Goal: Find specific page/section: Find specific page/section

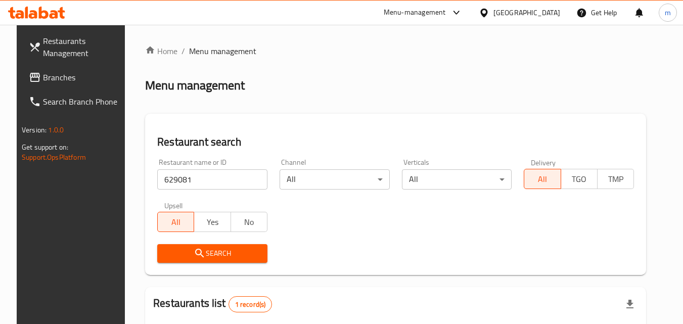
scroll to position [101, 0]
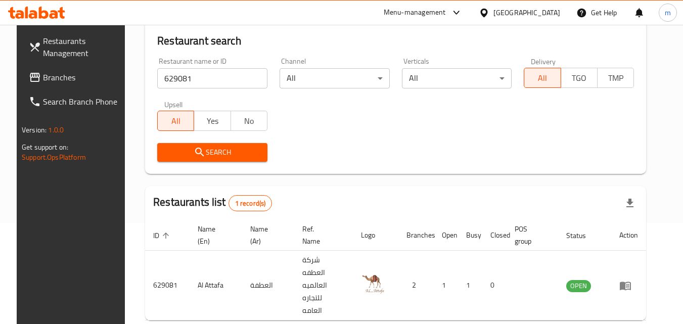
click at [539, 18] on div "[GEOGRAPHIC_DATA]" at bounding box center [526, 12] width 67 height 11
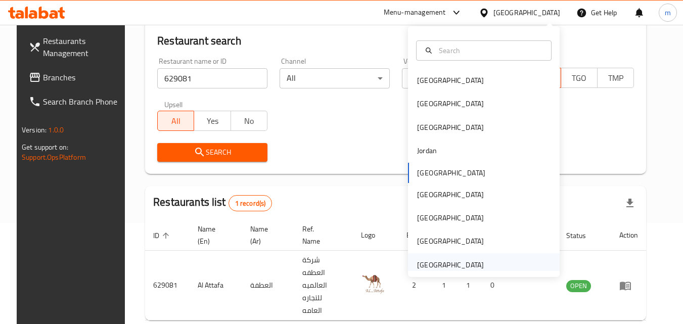
click at [500, 262] on div "[GEOGRAPHIC_DATA]" at bounding box center [484, 264] width 152 height 23
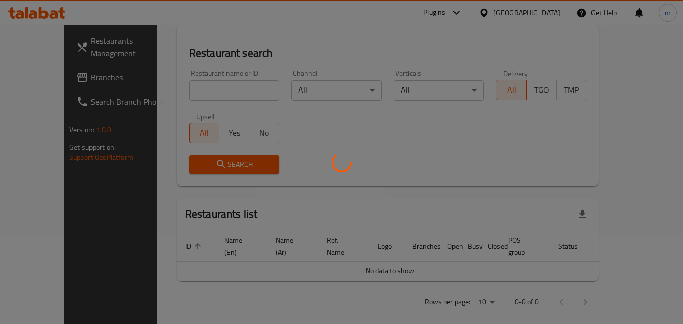
scroll to position [101, 0]
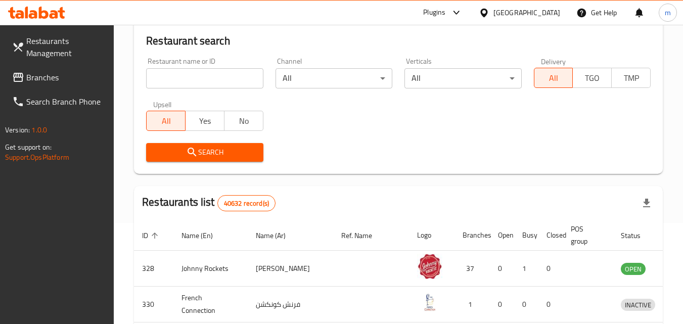
click at [49, 81] on span "Branches" at bounding box center [66, 77] width 80 height 12
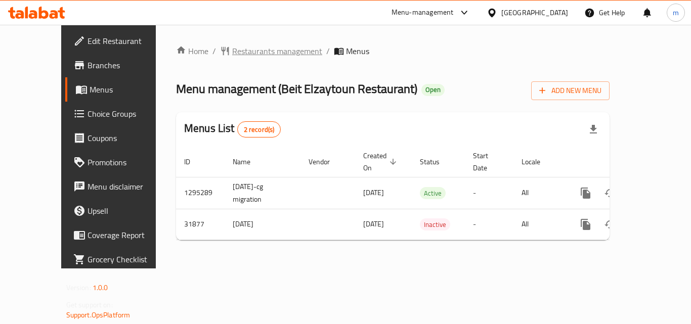
click at [254, 47] on span "Restaurants management" at bounding box center [277, 51] width 90 height 12
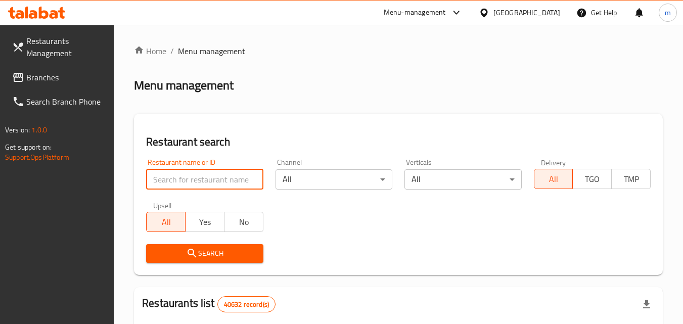
click at [201, 178] on input "search" at bounding box center [204, 179] width 117 height 20
paste input "16325"
type input "16325"
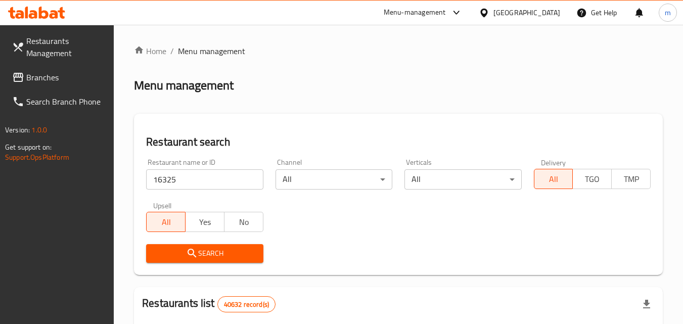
click at [195, 253] on icon "submit" at bounding box center [192, 253] width 12 height 12
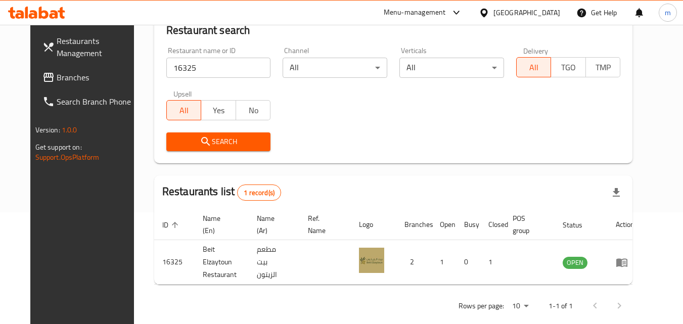
scroll to position [118, 0]
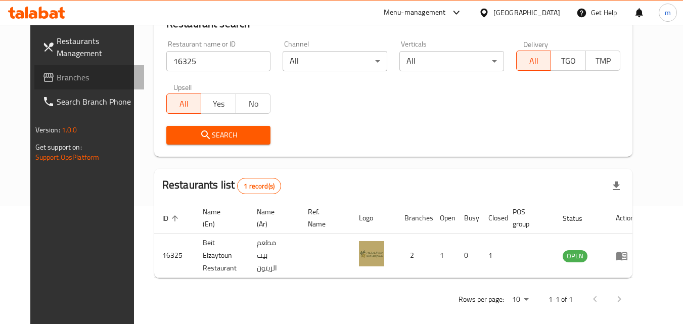
click at [60, 77] on span "Branches" at bounding box center [97, 77] width 80 height 12
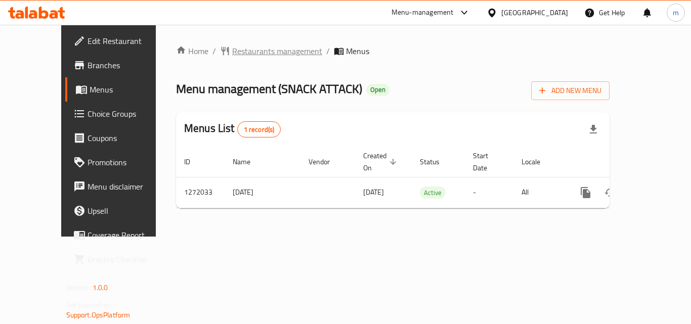
click at [232, 51] on span "Restaurants management" at bounding box center [277, 51] width 90 height 12
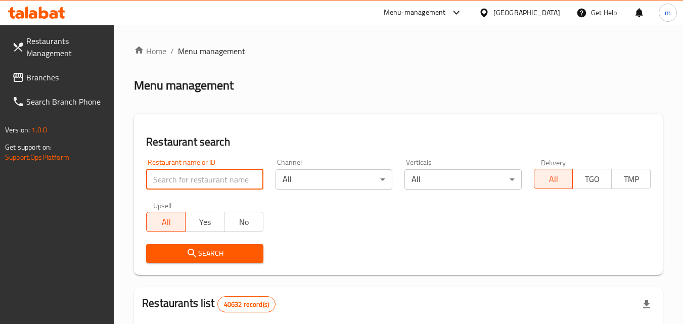
click at [224, 186] on input "search" at bounding box center [204, 179] width 117 height 20
paste input "690082"
type input "690082"
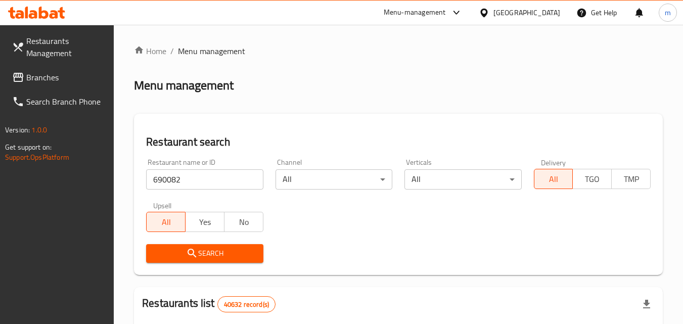
click at [217, 253] on span "Search" at bounding box center [204, 253] width 101 height 13
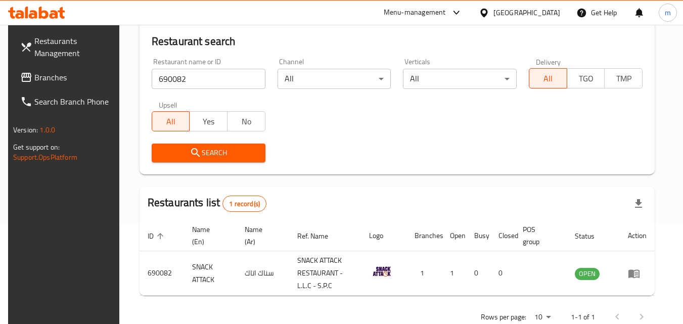
scroll to position [101, 0]
click at [530, 16] on div "[GEOGRAPHIC_DATA]" at bounding box center [526, 12] width 67 height 11
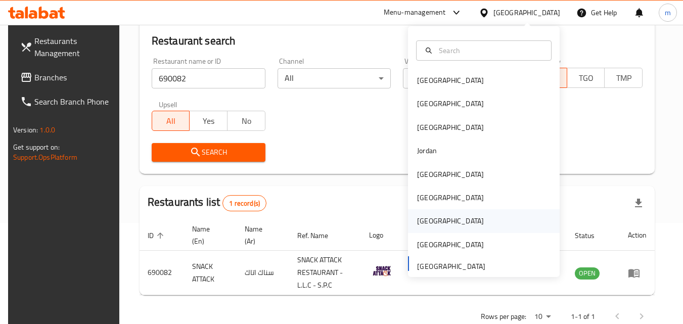
click at [419, 222] on div "Qatar" at bounding box center [450, 220] width 67 height 11
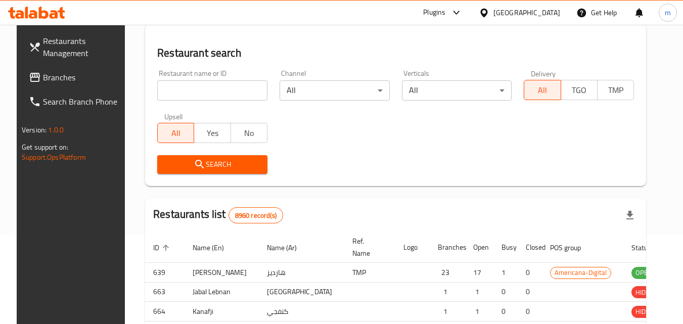
scroll to position [101, 0]
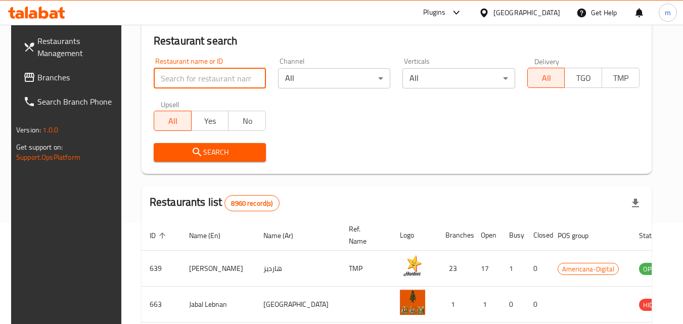
click at [172, 84] on input "search" at bounding box center [210, 78] width 112 height 20
paste input "710254"
type input "710254"
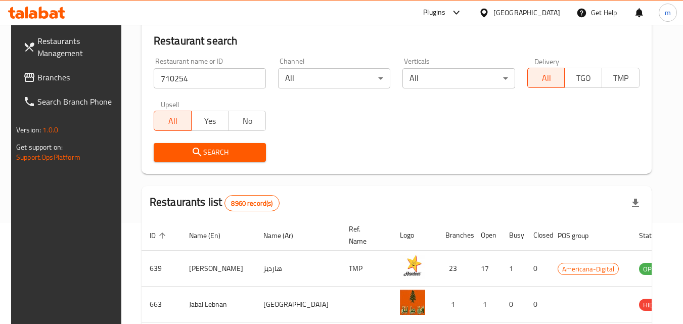
click at [59, 81] on span "Branches" at bounding box center [77, 77] width 80 height 12
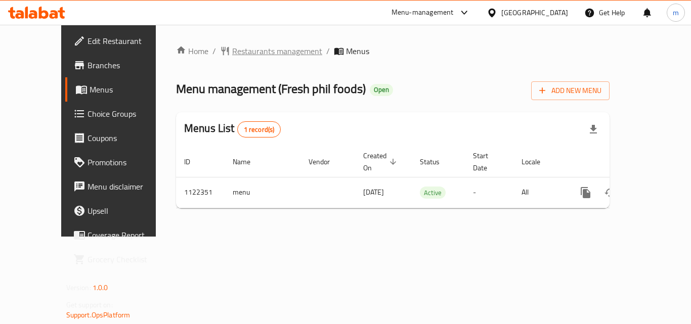
click at [257, 53] on span "Restaurants management" at bounding box center [277, 51] width 90 height 12
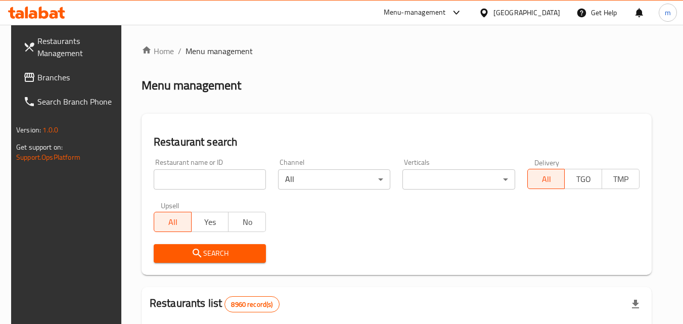
click at [206, 186] on input "search" at bounding box center [210, 179] width 112 height 20
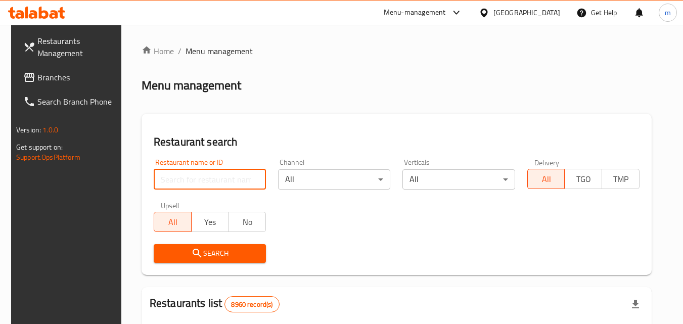
paste input "666031"
type input "666031"
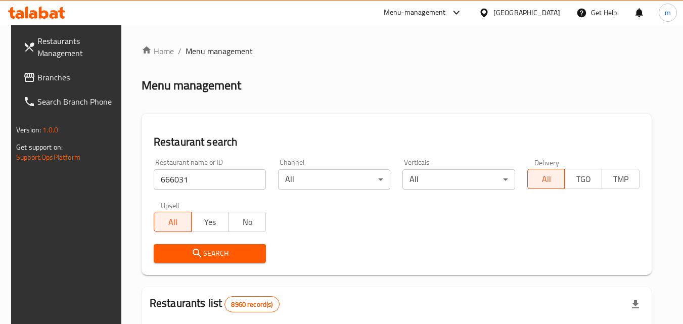
click at [176, 252] on span "Search" at bounding box center [210, 253] width 96 height 13
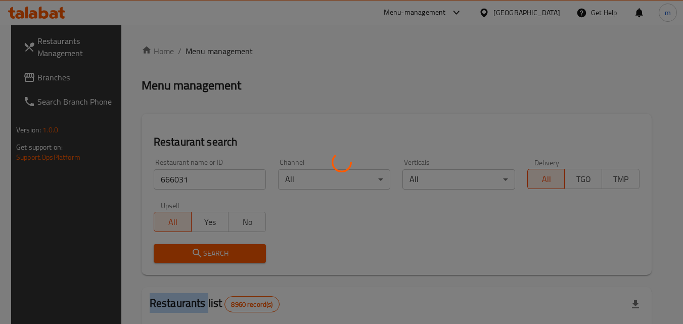
click at [176, 252] on div at bounding box center [341, 162] width 683 height 324
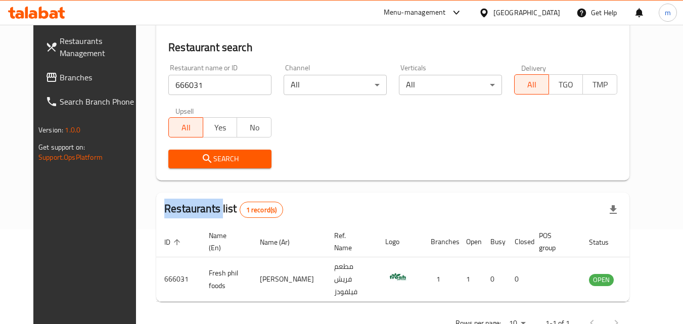
scroll to position [101, 0]
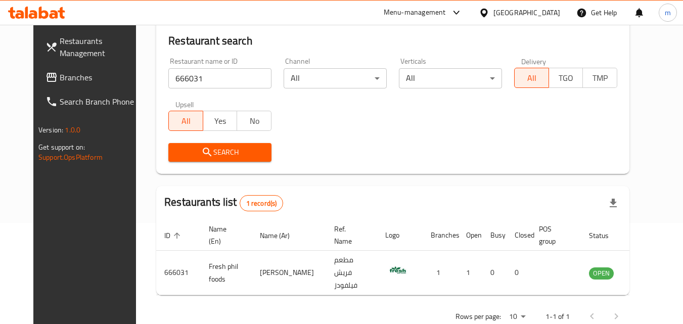
click at [551, 15] on div "[GEOGRAPHIC_DATA]" at bounding box center [526, 12] width 67 height 11
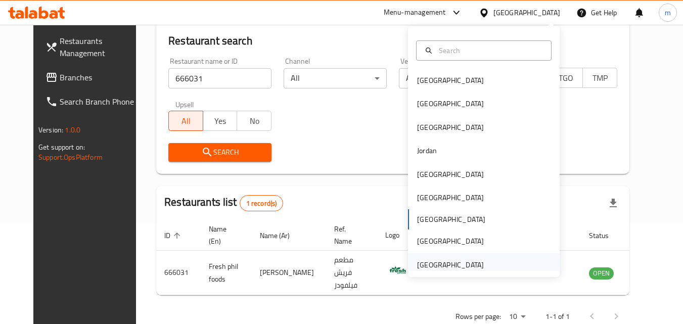
click at [477, 263] on div "[GEOGRAPHIC_DATA]" at bounding box center [450, 264] width 83 height 23
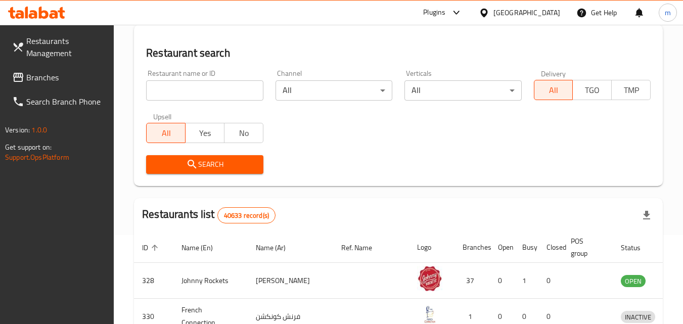
scroll to position [101, 0]
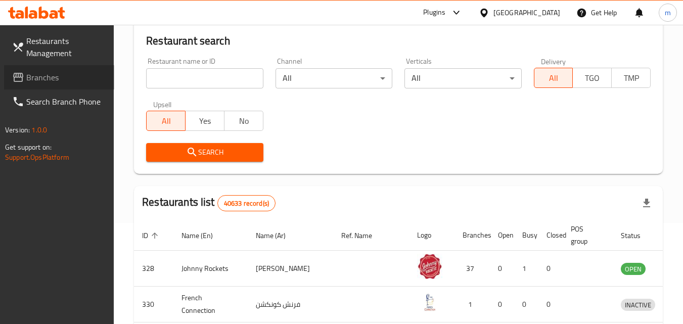
click at [62, 79] on span "Branches" at bounding box center [66, 77] width 80 height 12
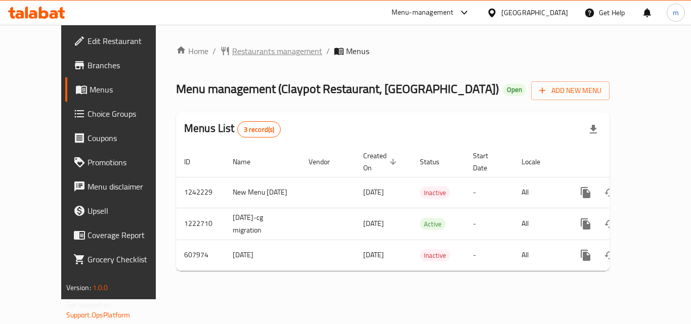
click at [246, 50] on span "Restaurants management" at bounding box center [277, 51] width 90 height 12
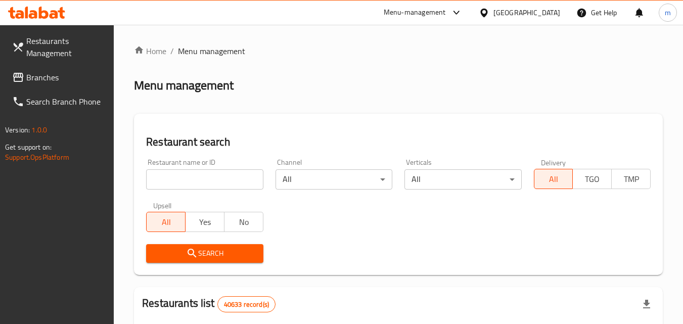
click at [177, 175] on input "search" at bounding box center [204, 179] width 117 height 20
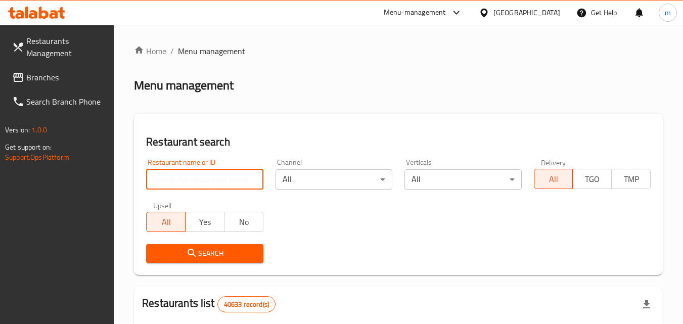
paste input "13108"
type input "13108"
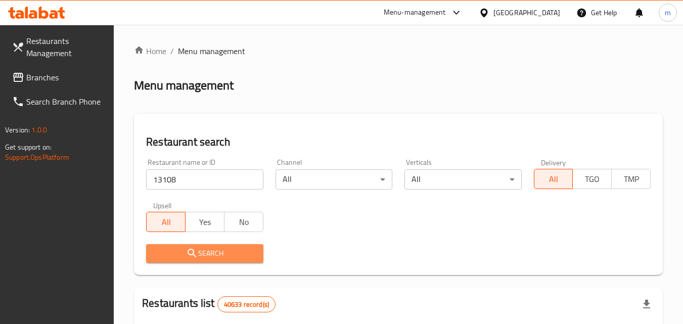
click at [175, 261] on button "Search" at bounding box center [204, 253] width 117 height 19
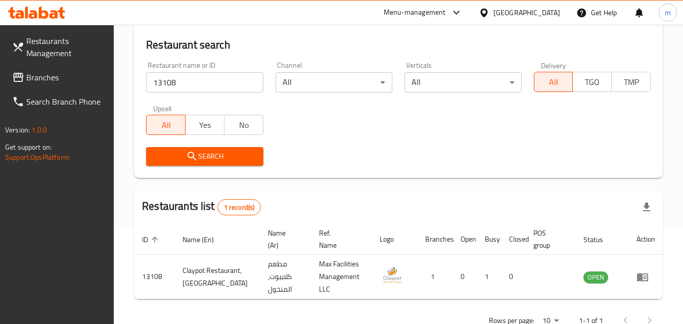
scroll to position [101, 0]
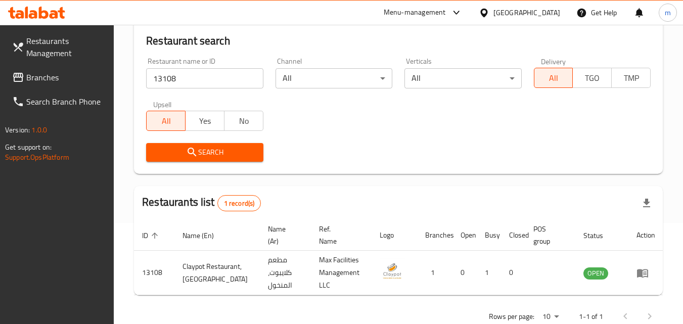
click at [544, 16] on div "[GEOGRAPHIC_DATA]" at bounding box center [526, 12] width 67 height 11
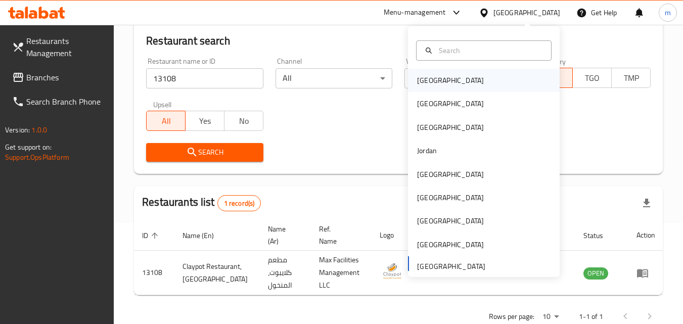
click at [438, 82] on div "[GEOGRAPHIC_DATA]" at bounding box center [450, 80] width 83 height 23
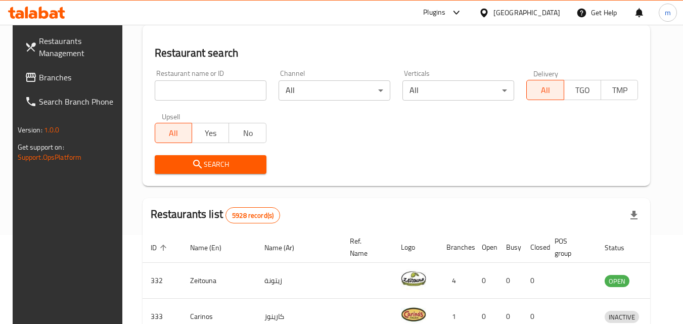
scroll to position [101, 0]
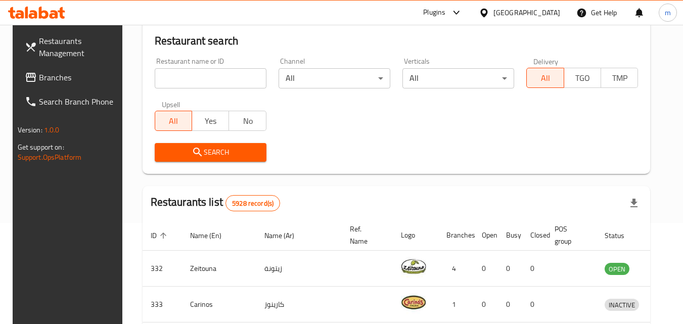
click at [99, 89] on link "Branches" at bounding box center [72, 77] width 110 height 24
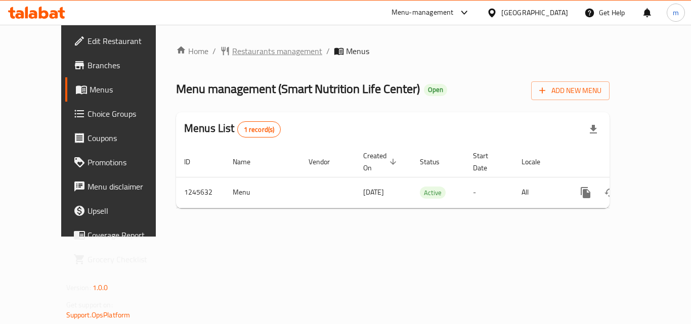
click at [232, 54] on span "Restaurants management" at bounding box center [277, 51] width 90 height 12
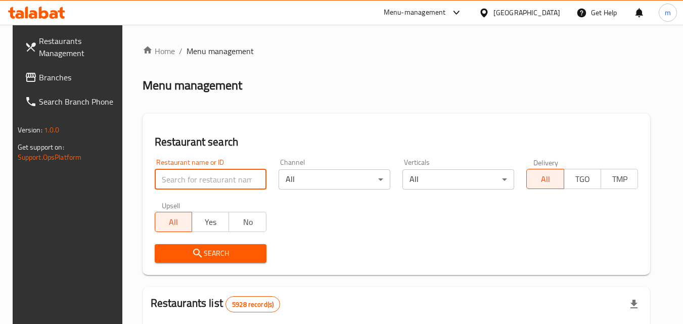
click at [184, 177] on input "search" at bounding box center [211, 179] width 112 height 20
paste input "682591"
type input "682591"
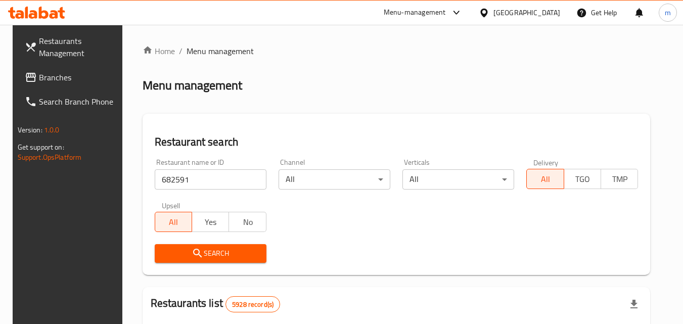
click at [165, 252] on span "Search" at bounding box center [211, 253] width 96 height 13
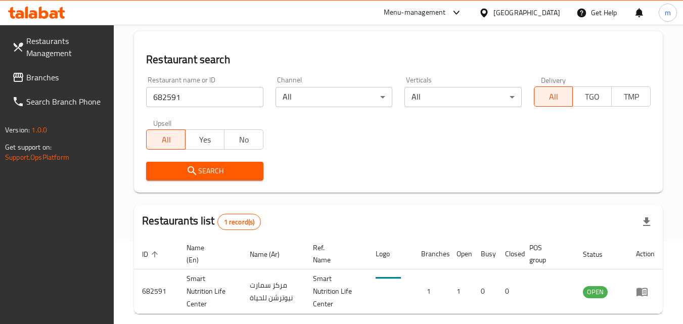
scroll to position [127, 0]
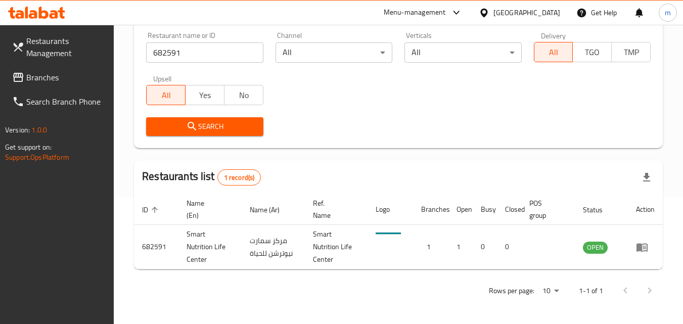
click at [550, 20] on div "[GEOGRAPHIC_DATA]" at bounding box center [520, 13] width 98 height 24
click at [550, 12] on div "[GEOGRAPHIC_DATA]" at bounding box center [526, 12] width 67 height 11
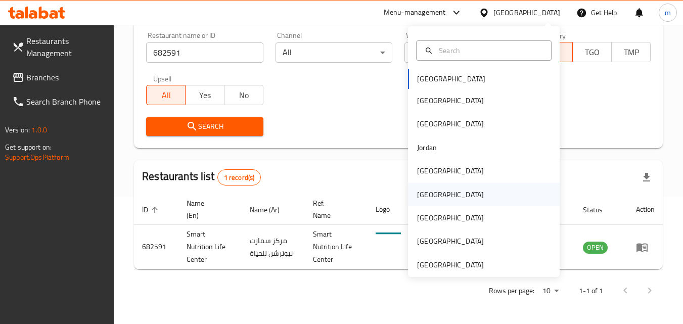
click at [417, 190] on div "Oman" at bounding box center [450, 194] width 67 height 11
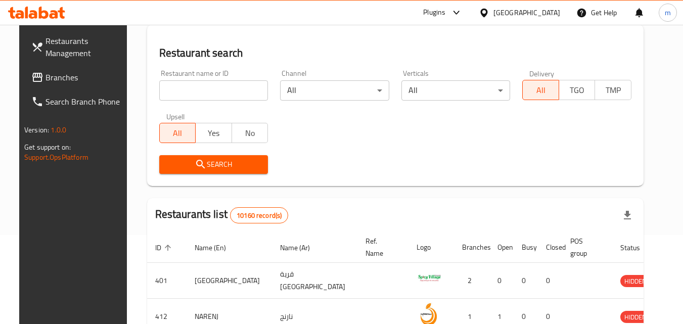
scroll to position [127, 0]
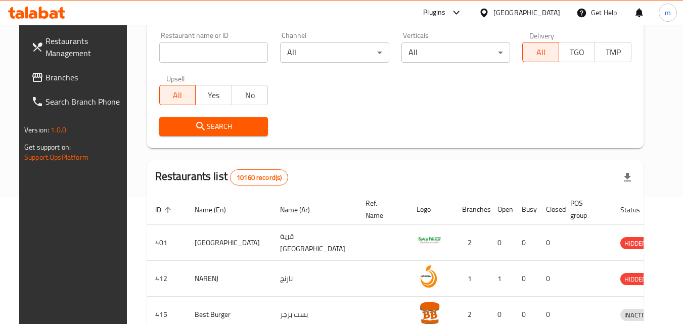
click at [46, 82] on span "Branches" at bounding box center [86, 77] width 80 height 12
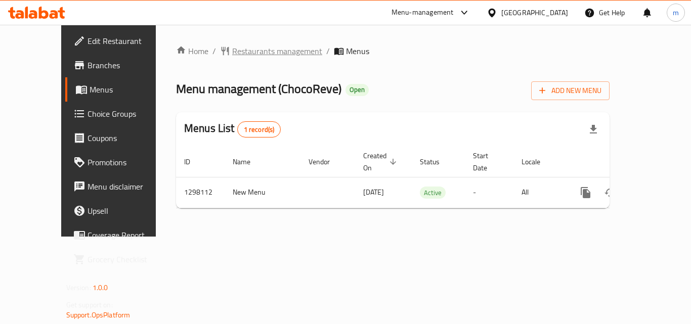
click at [232, 51] on span "Restaurants management" at bounding box center [277, 51] width 90 height 12
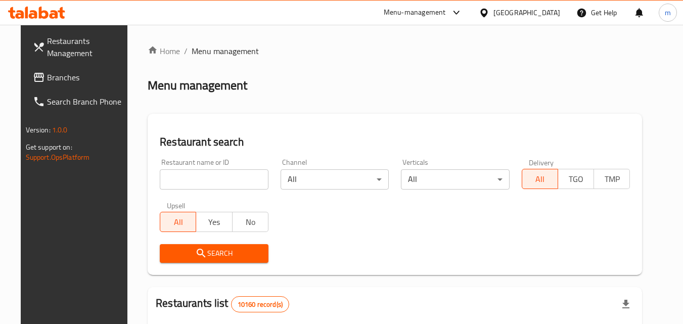
click at [211, 184] on input "search" at bounding box center [214, 179] width 109 height 20
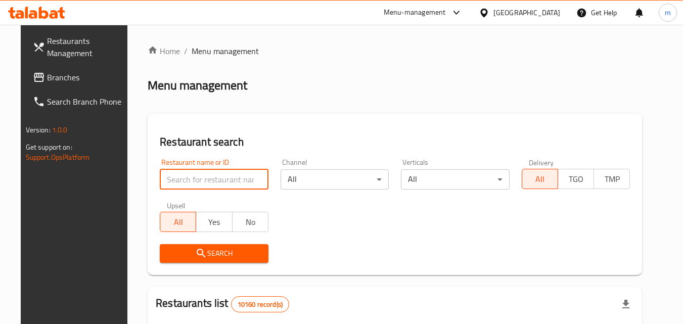
paste input "700666"
type input "700666"
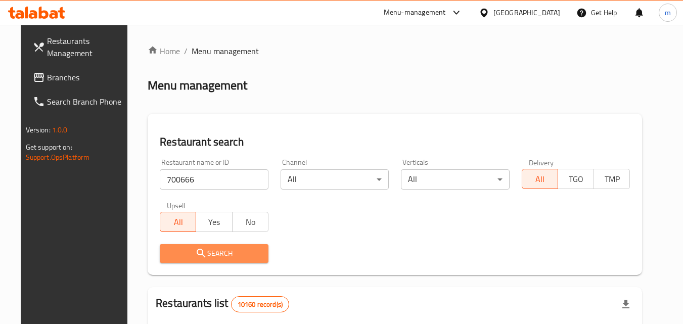
click at [207, 256] on span "Search" at bounding box center [214, 253] width 93 height 13
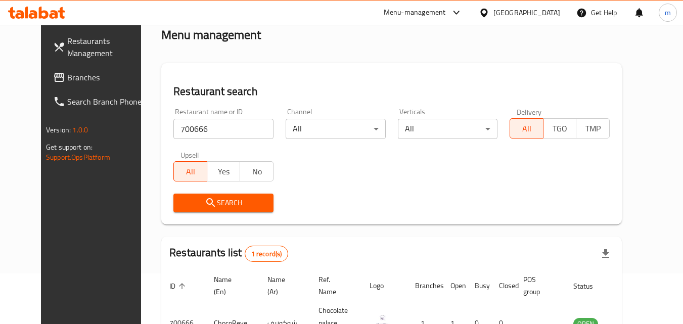
scroll to position [101, 0]
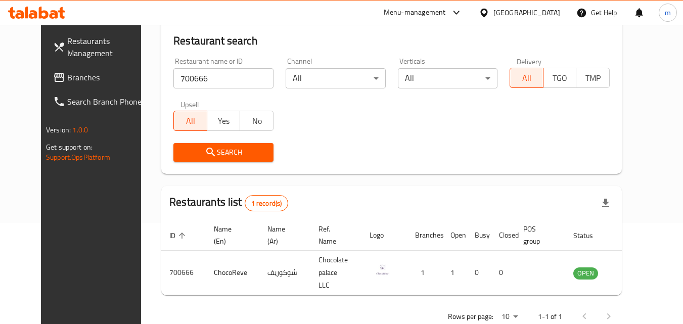
click at [493, 7] on div at bounding box center [486, 12] width 15 height 11
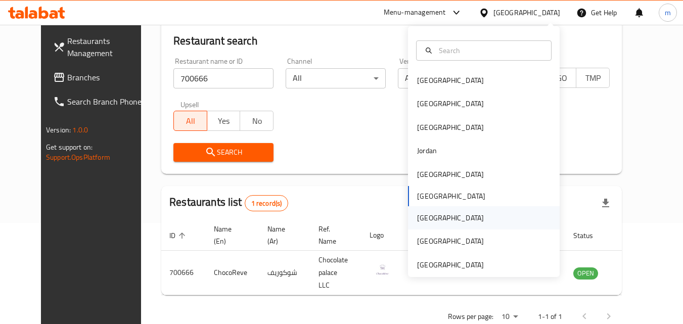
click at [409, 219] on div "[GEOGRAPHIC_DATA]" at bounding box center [450, 217] width 83 height 23
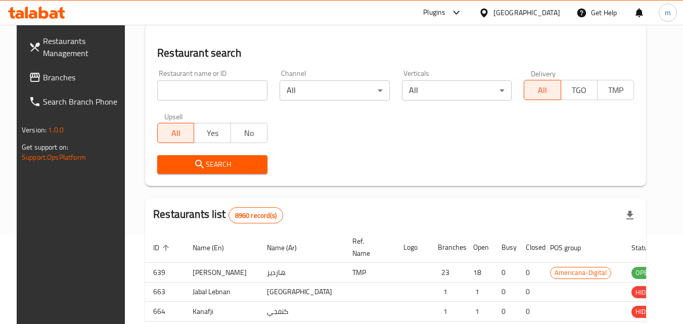
scroll to position [101, 0]
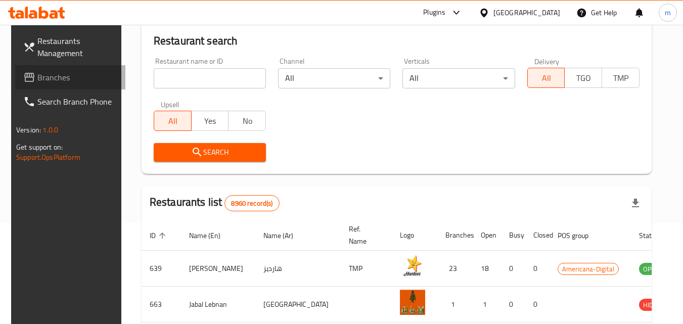
click at [67, 85] on link "Branches" at bounding box center [70, 77] width 110 height 24
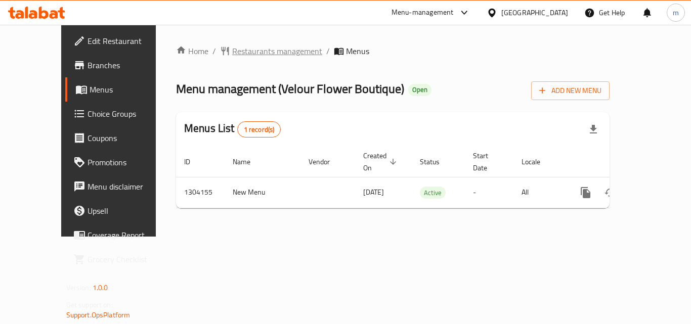
click at [263, 46] on span "Restaurants management" at bounding box center [277, 51] width 90 height 12
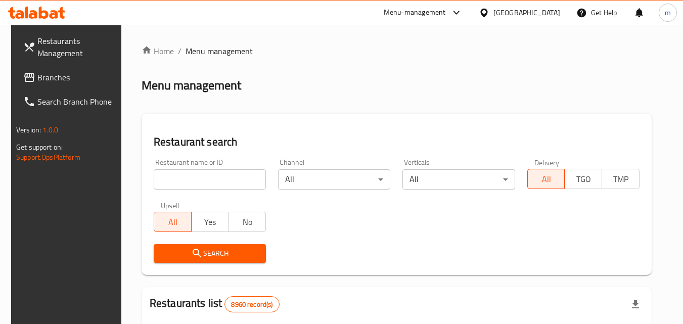
click at [208, 180] on input "search" at bounding box center [210, 179] width 112 height 20
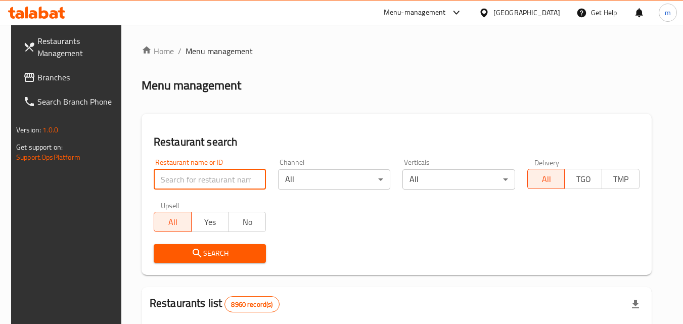
paste input "703085"
type input "703085"
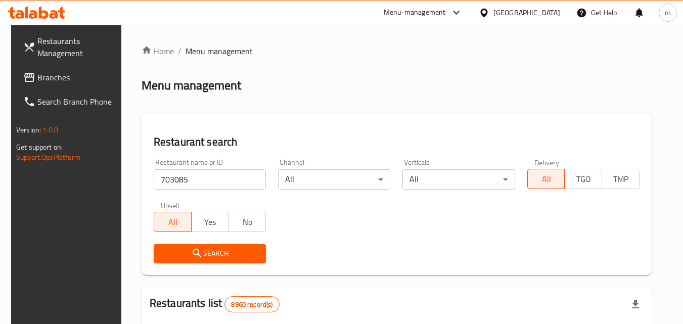
click at [204, 255] on span "Search" at bounding box center [210, 253] width 96 height 13
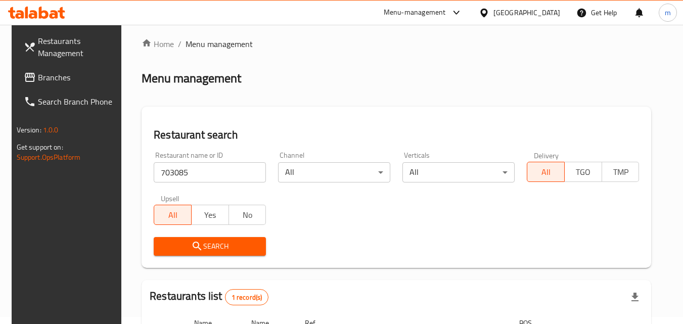
scroll to position [101, 0]
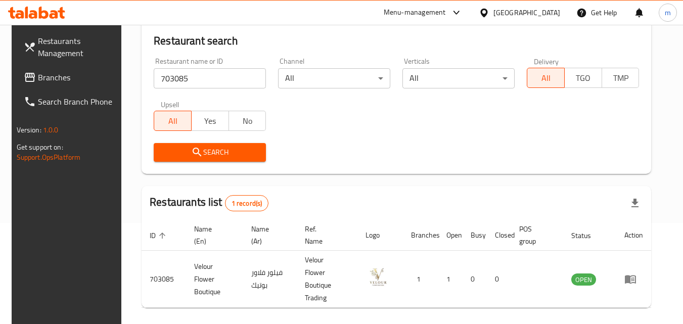
click at [73, 81] on span "Branches" at bounding box center [78, 77] width 80 height 12
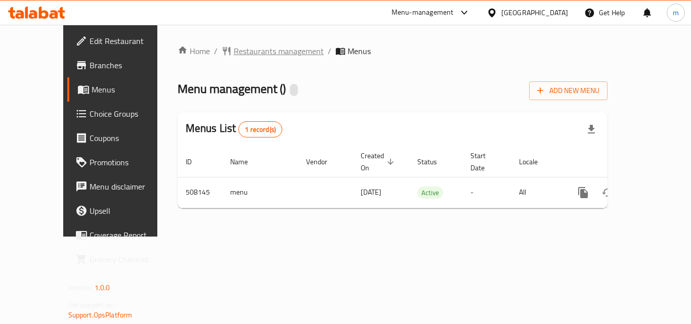
click at [245, 46] on span "Restaurants management" at bounding box center [279, 51] width 90 height 12
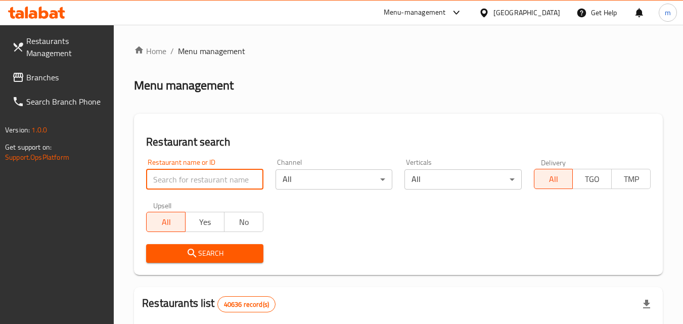
click at [219, 177] on input "search" at bounding box center [204, 179] width 117 height 20
paste input "634731"
type input "634731"
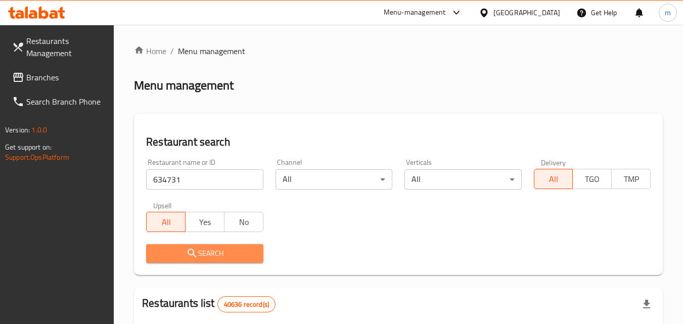
click at [197, 259] on icon "submit" at bounding box center [192, 253] width 12 height 12
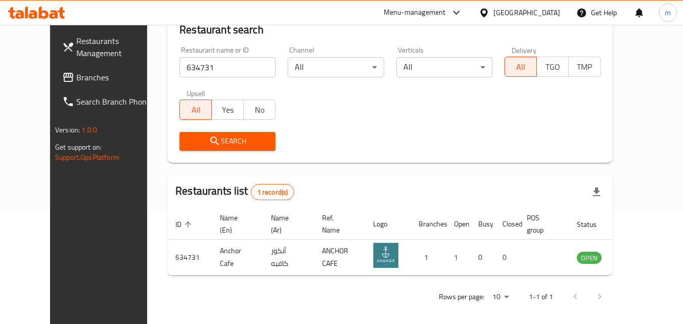
scroll to position [118, 0]
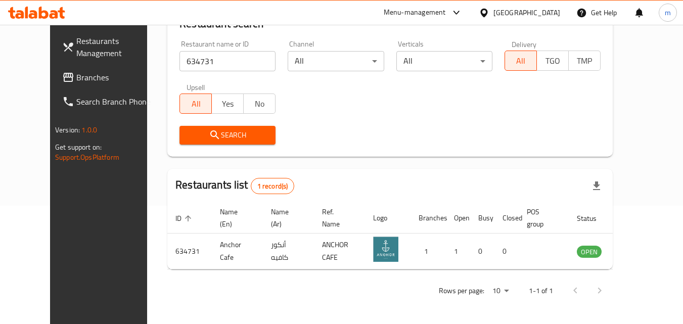
click at [477, 9] on div "[GEOGRAPHIC_DATA]" at bounding box center [520, 13] width 98 height 24
click at [496, 14] on div "[GEOGRAPHIC_DATA]" at bounding box center [526, 12] width 67 height 11
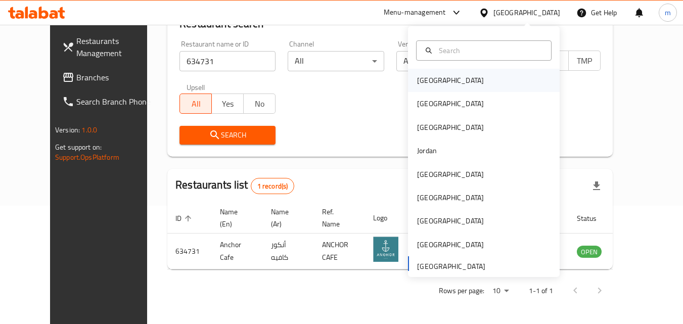
click at [417, 82] on div "[GEOGRAPHIC_DATA]" at bounding box center [450, 80] width 67 height 11
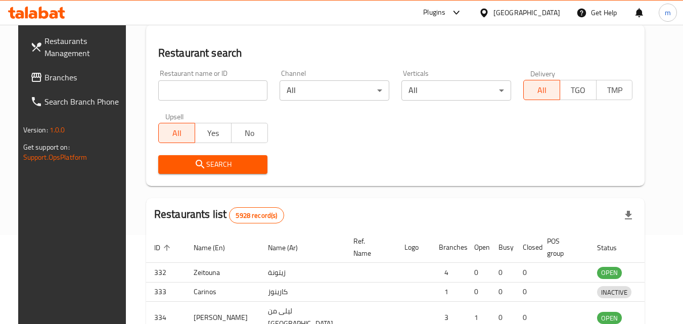
scroll to position [118, 0]
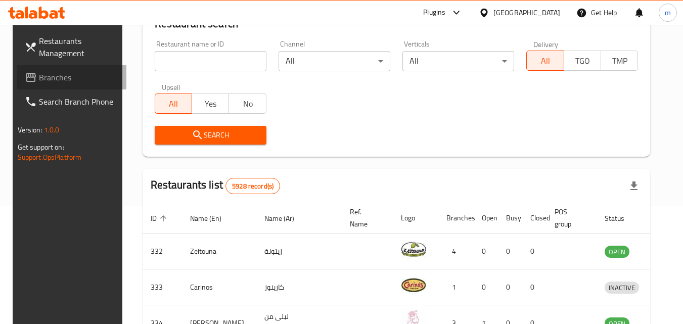
click at [43, 79] on span "Branches" at bounding box center [79, 77] width 80 height 12
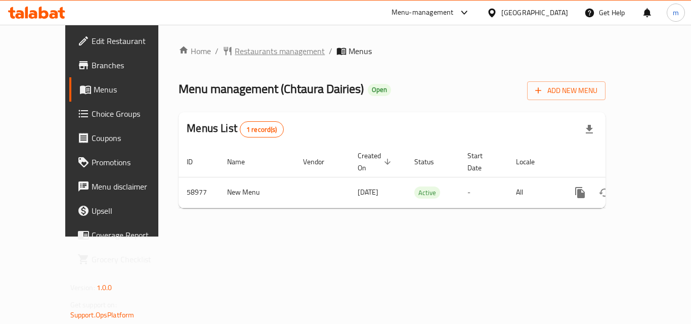
click at [235, 54] on span "Restaurants management" at bounding box center [280, 51] width 90 height 12
click at [245, 48] on span "Restaurants management" at bounding box center [280, 52] width 90 height 12
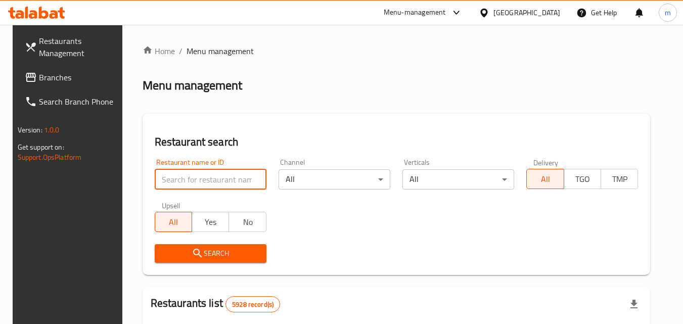
click at [216, 178] on input "search" at bounding box center [211, 179] width 112 height 20
paste input "28583"
type input "28583"
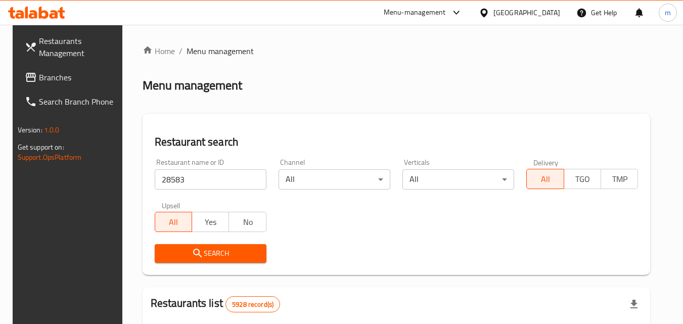
click at [205, 253] on span "Search" at bounding box center [211, 253] width 96 height 13
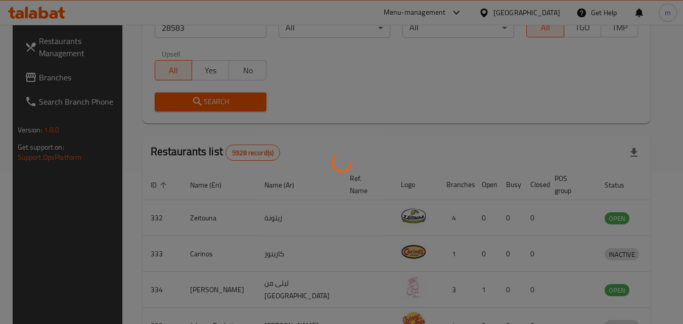
scroll to position [118, 0]
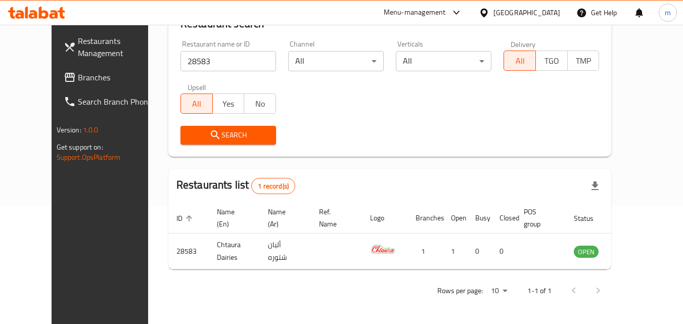
click at [78, 80] on span "Branches" at bounding box center [118, 77] width 80 height 12
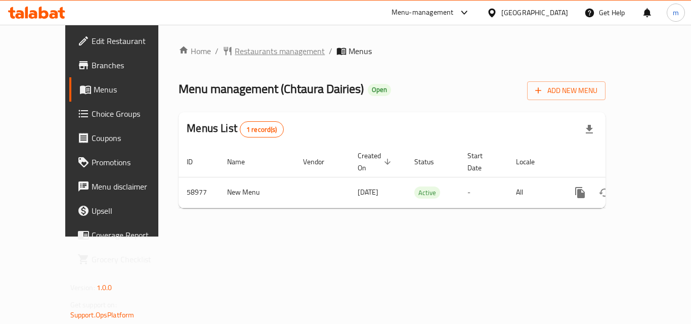
click at [253, 55] on span "Restaurants management" at bounding box center [280, 51] width 90 height 12
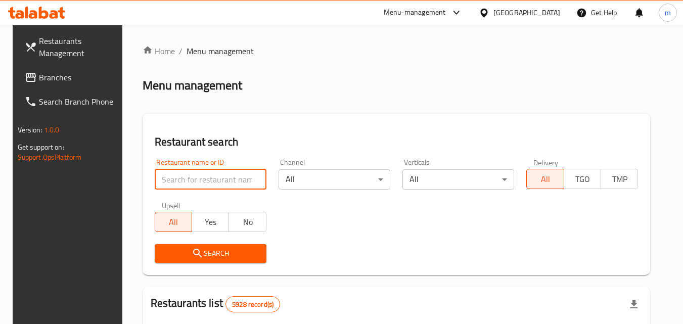
click at [180, 185] on input "search" at bounding box center [211, 179] width 112 height 20
paste input "28583"
type input "28583"
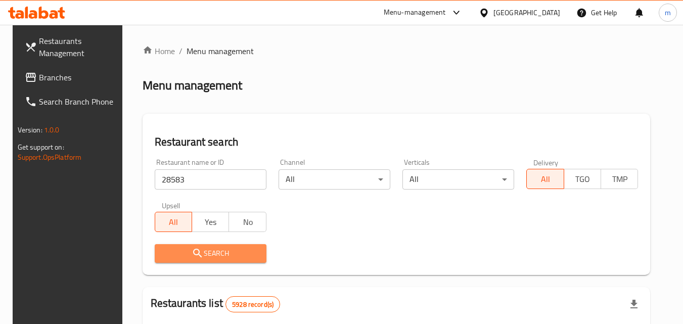
click at [176, 255] on span "Search" at bounding box center [211, 253] width 96 height 13
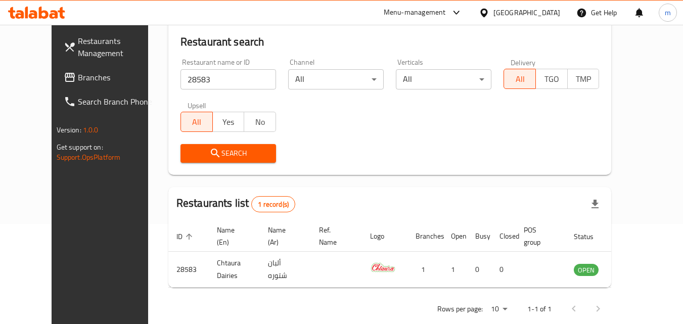
scroll to position [101, 0]
